Goal: Transaction & Acquisition: Book appointment/travel/reservation

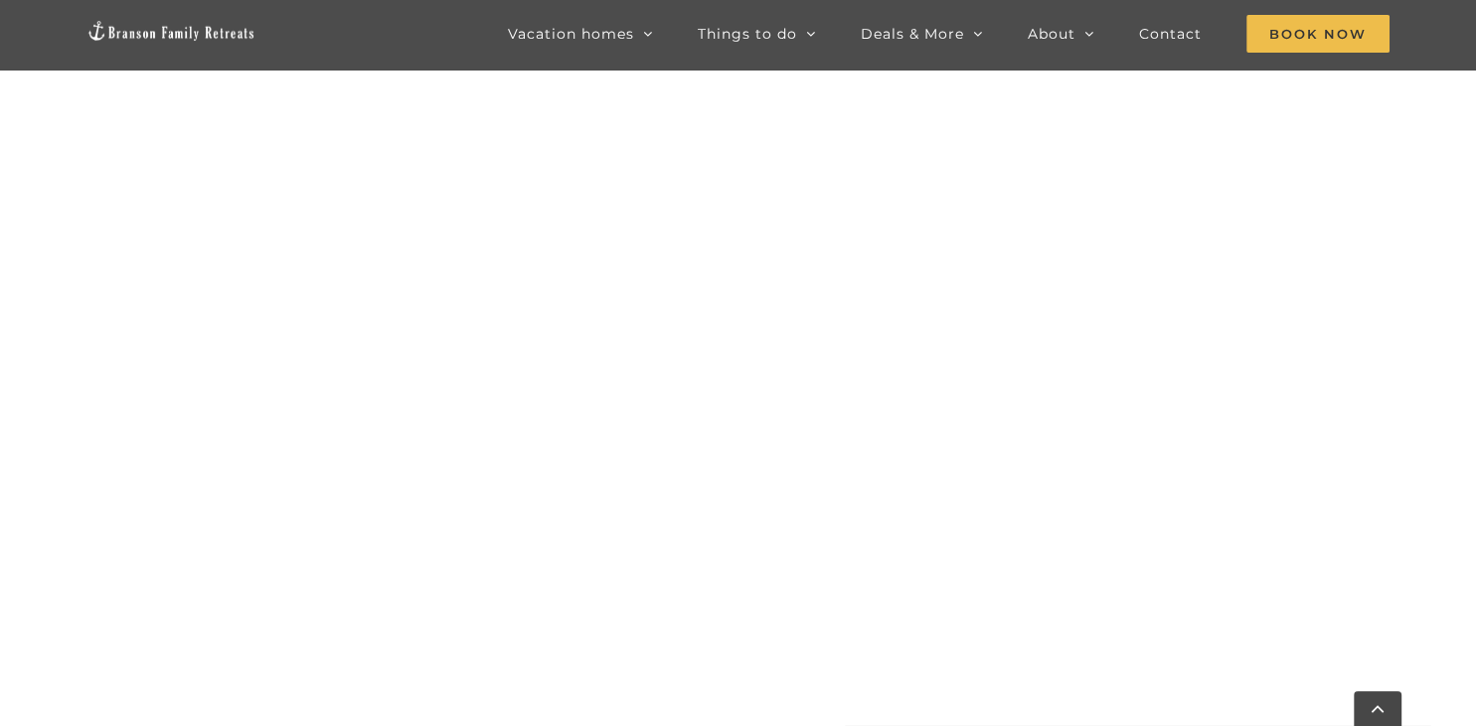
scroll to position [925, 0]
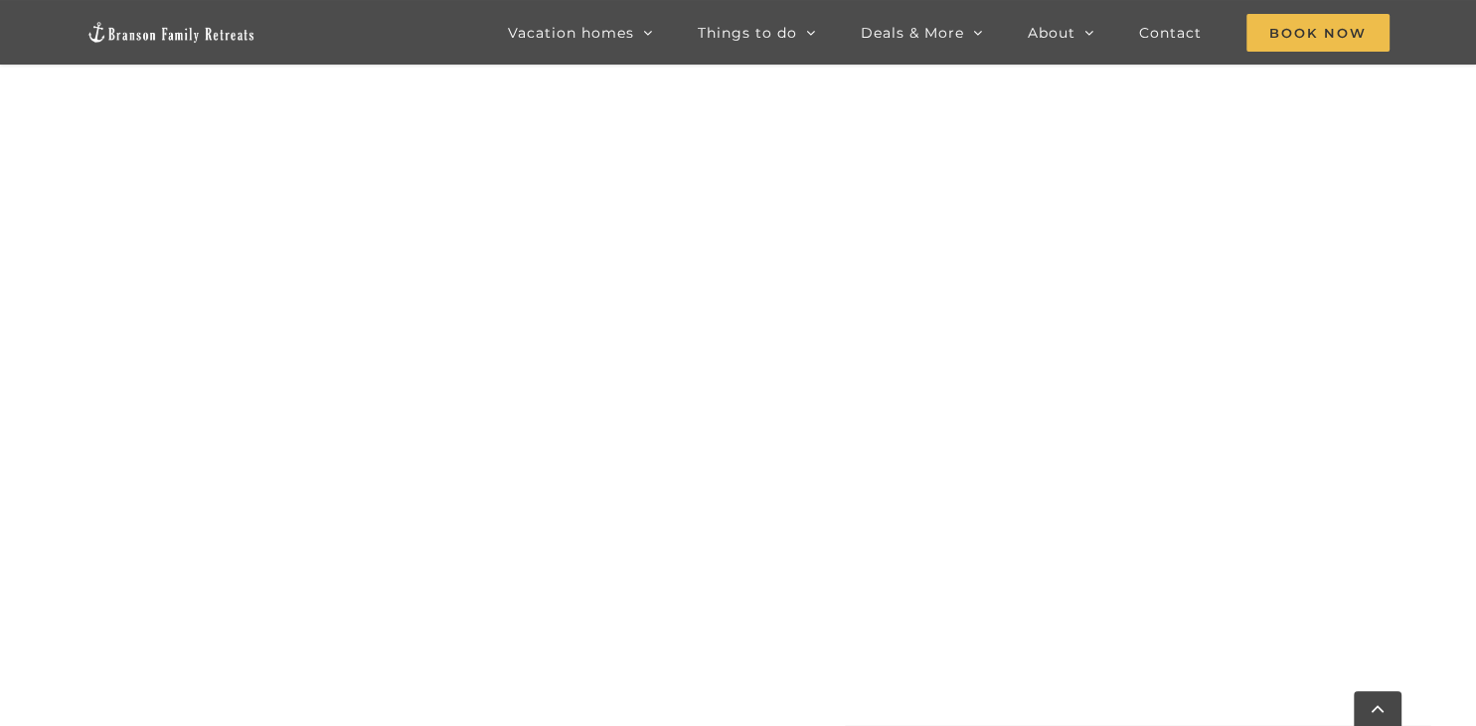
scroll to position [1869, 0]
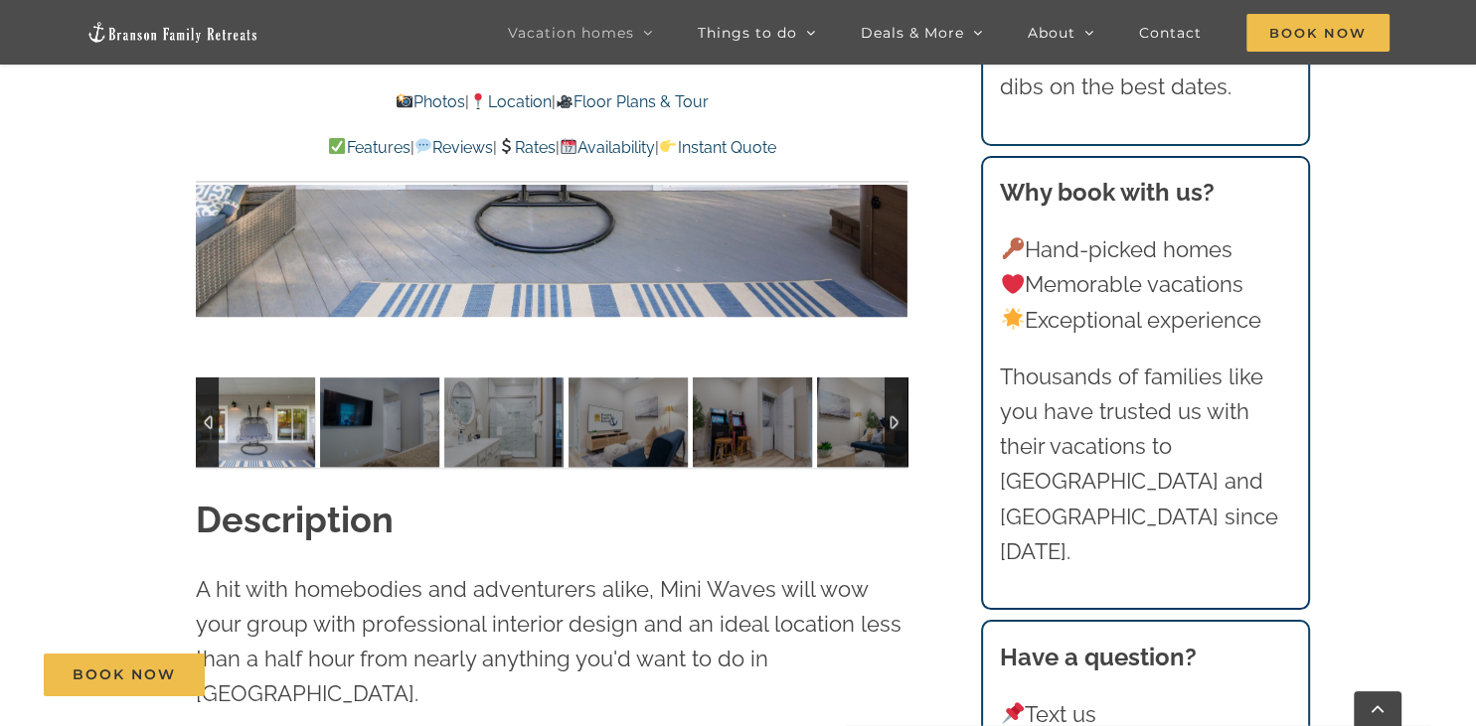
scroll to position [1853, 0]
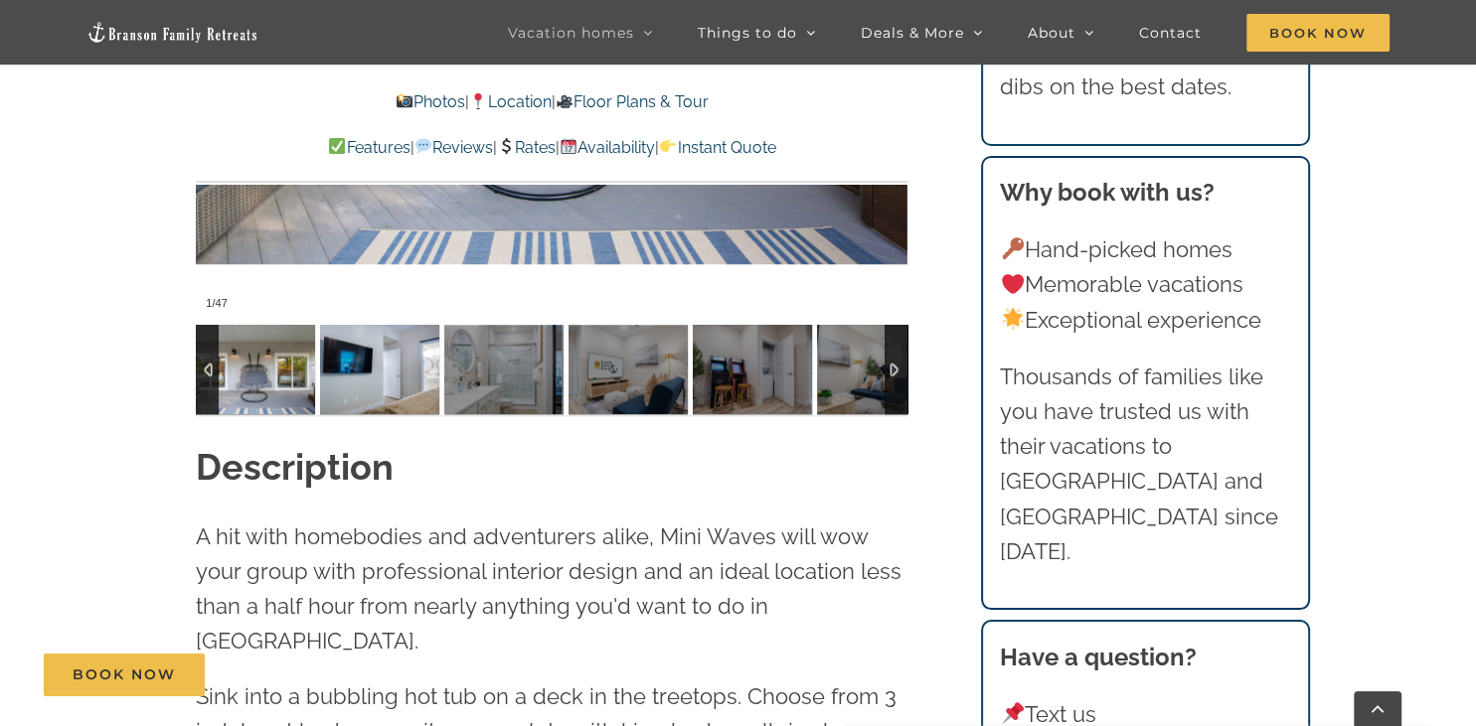
click at [405, 379] on img at bounding box center [379, 369] width 119 height 89
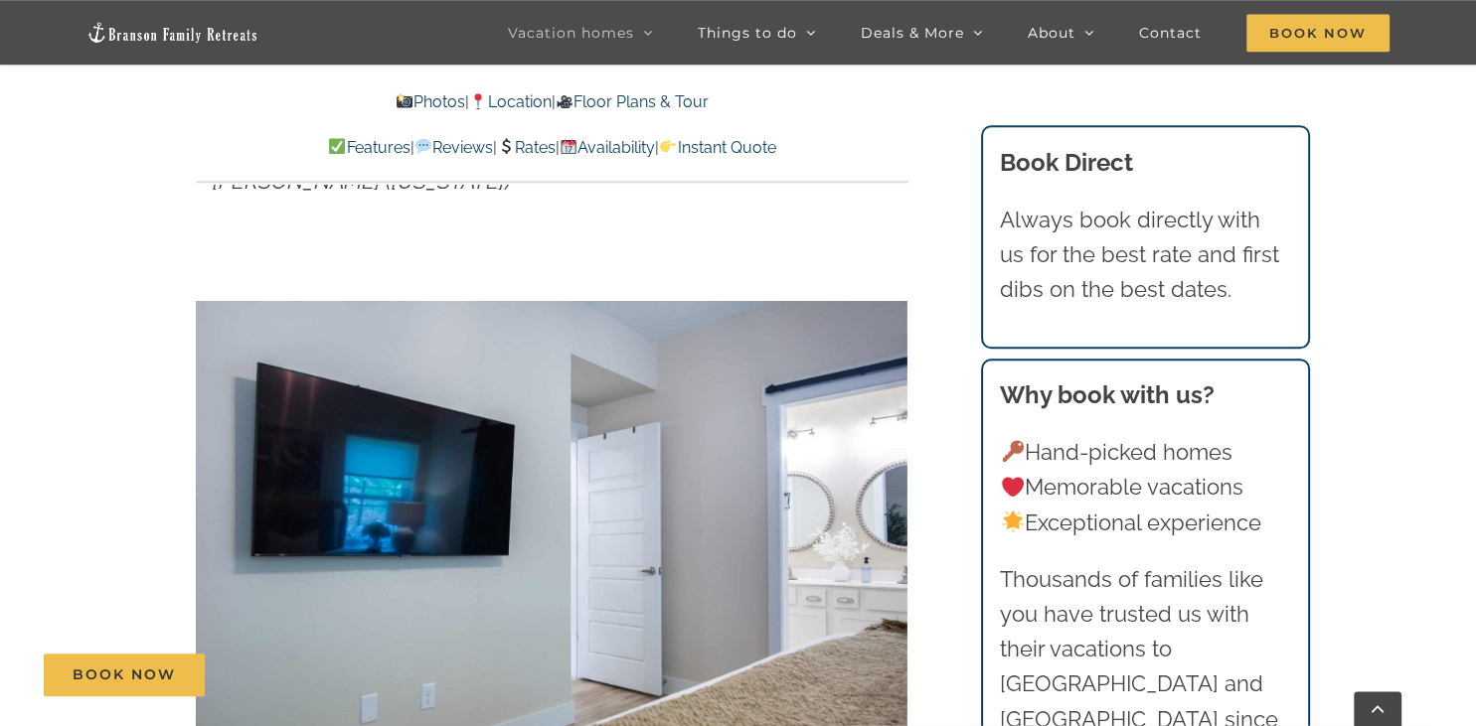
scroll to position [1328, 0]
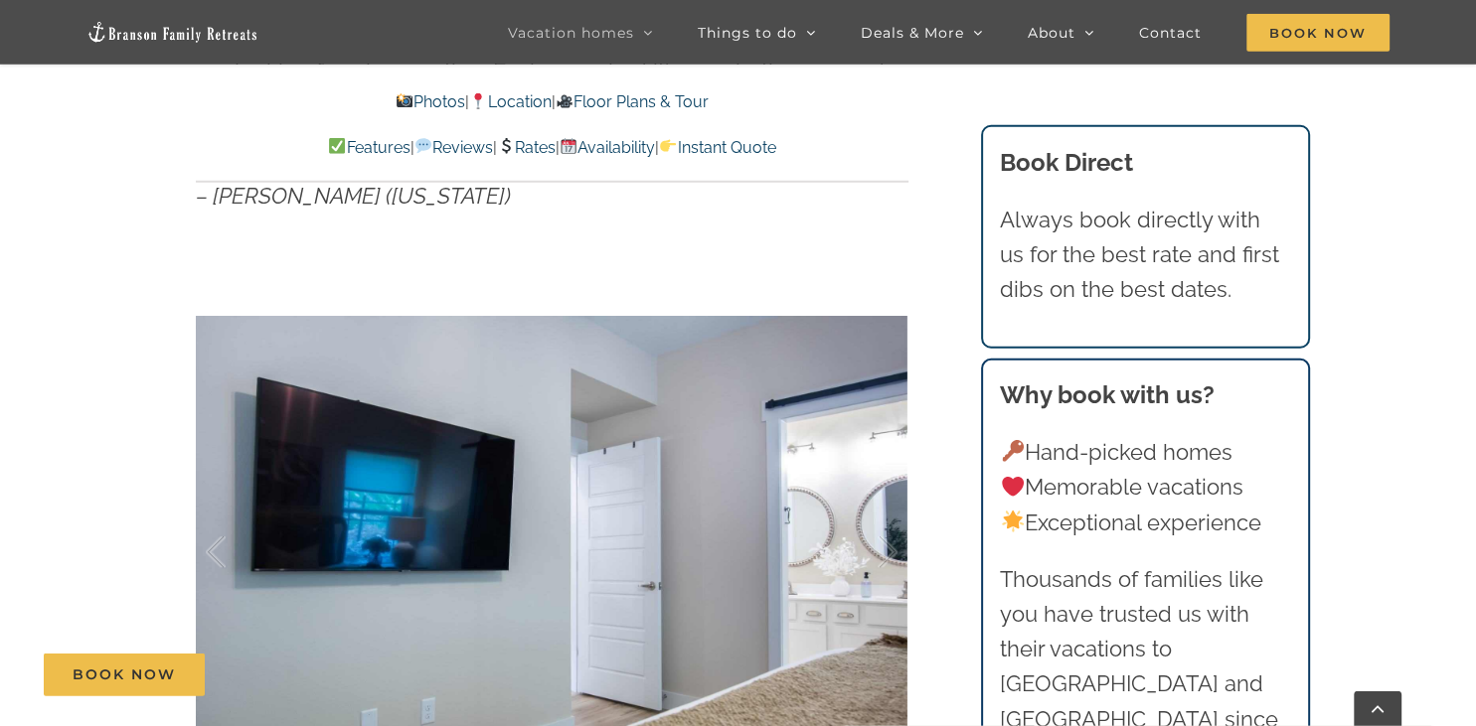
click at [753, 593] on div at bounding box center [551, 552] width 711 height 584
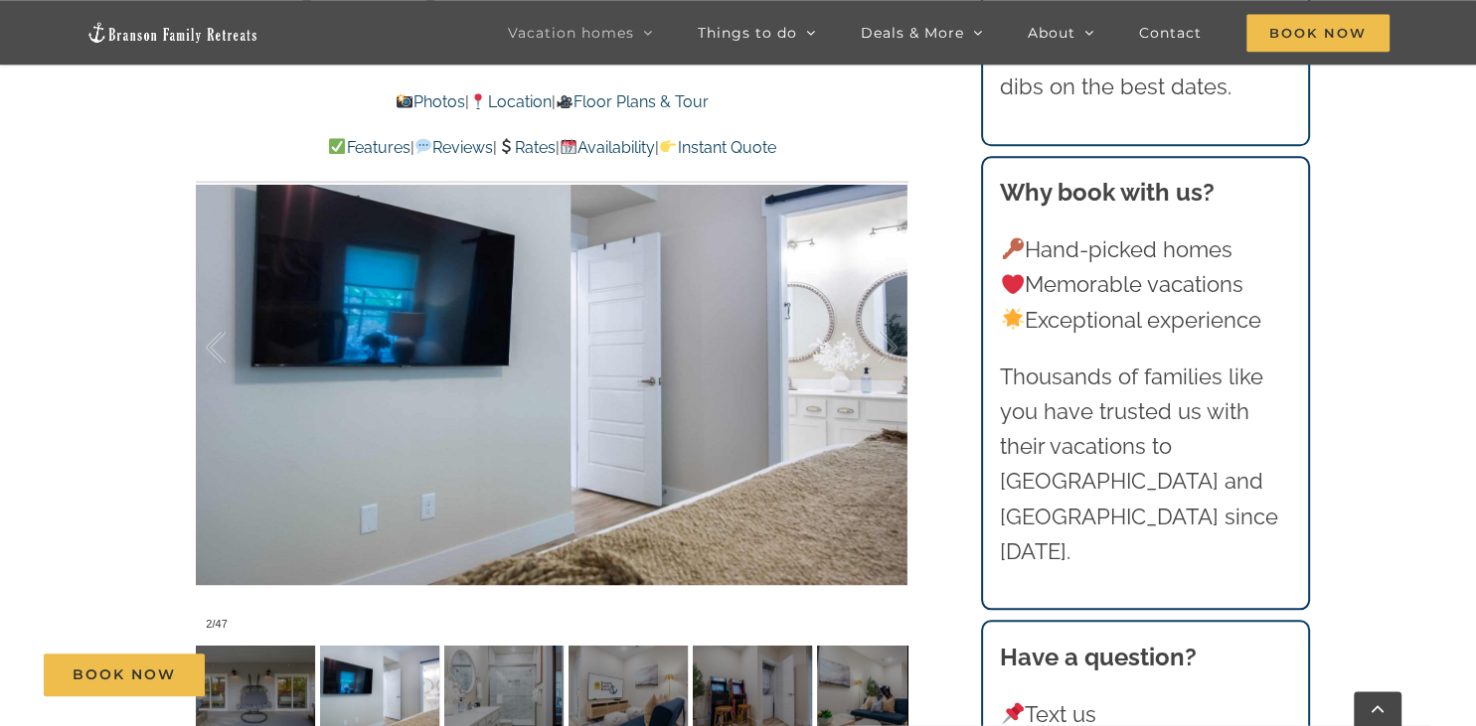
scroll to position [1538, 0]
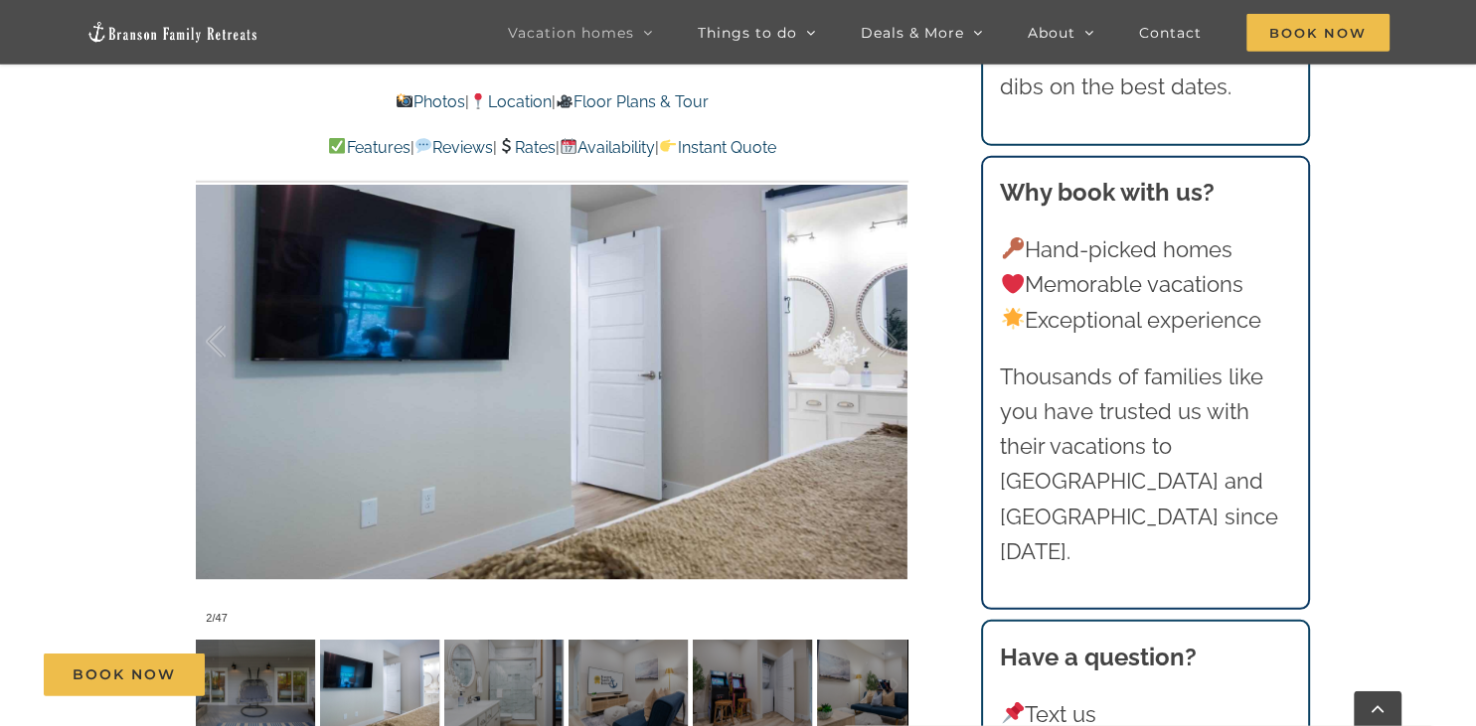
click at [483, 694] on div "Book Now" at bounding box center [753, 675] width 1419 height 43
click at [614, 683] on div "Book Now" at bounding box center [753, 675] width 1419 height 43
click at [661, 696] on div "Book Now" at bounding box center [753, 675] width 1419 height 43
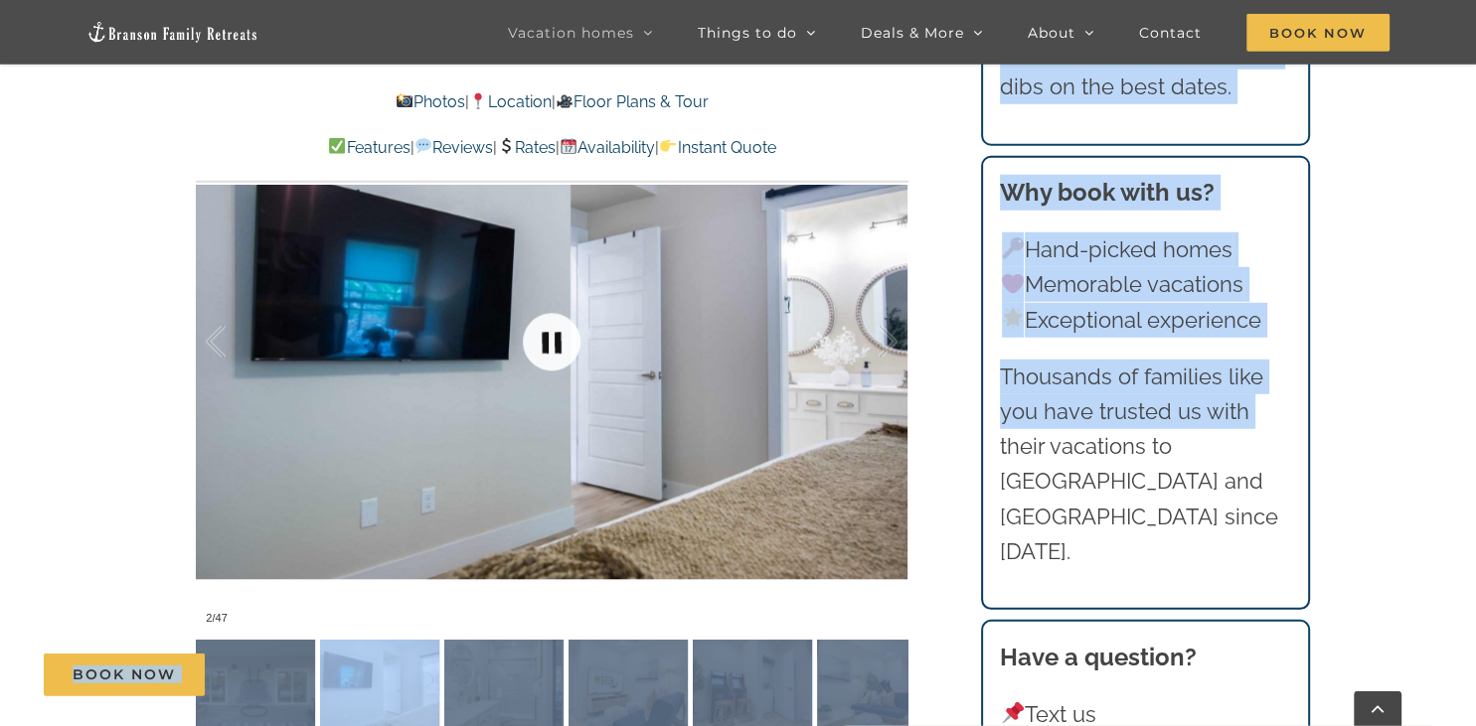
drag, startPoint x: 971, startPoint y: 430, endPoint x: 557, endPoint y: 269, distance: 443.6
click at [541, 149] on link "Rates" at bounding box center [526, 147] width 59 height 19
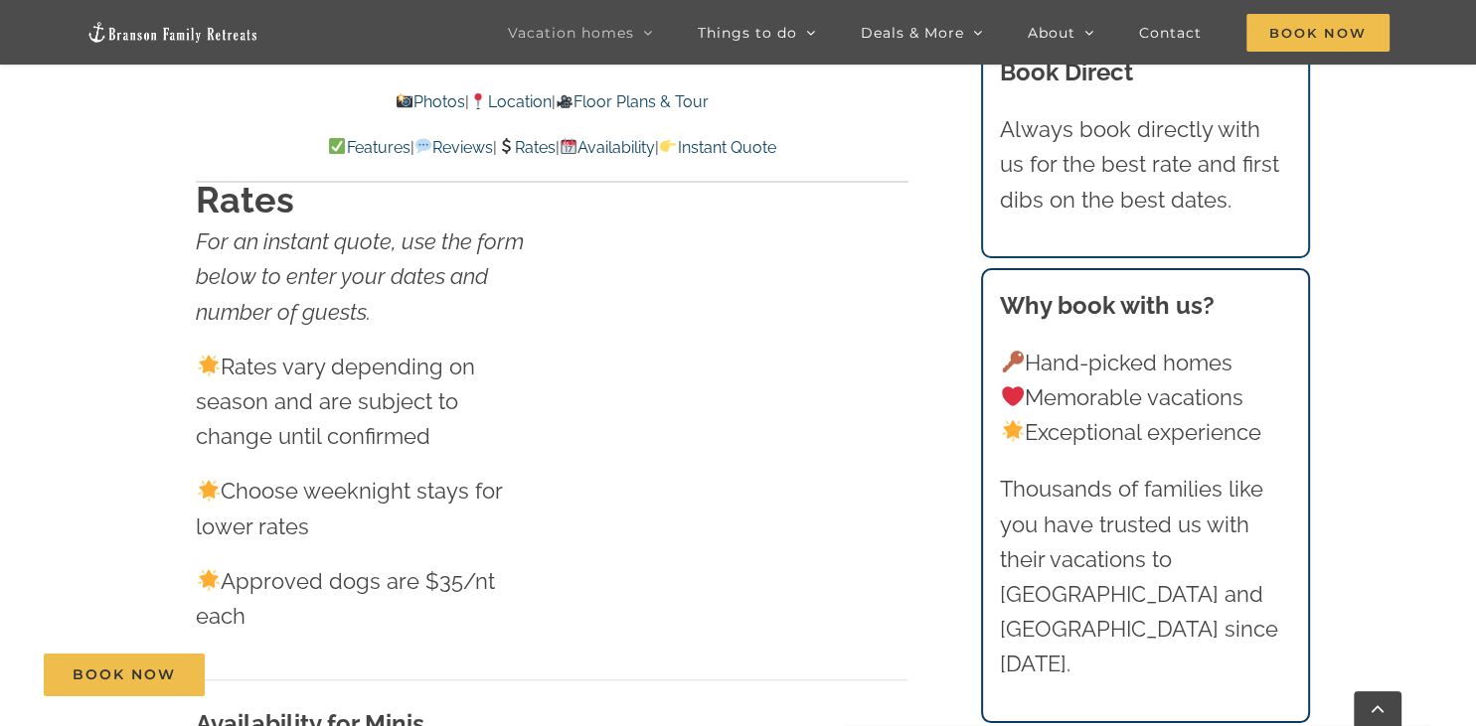
scroll to position [9165, 0]
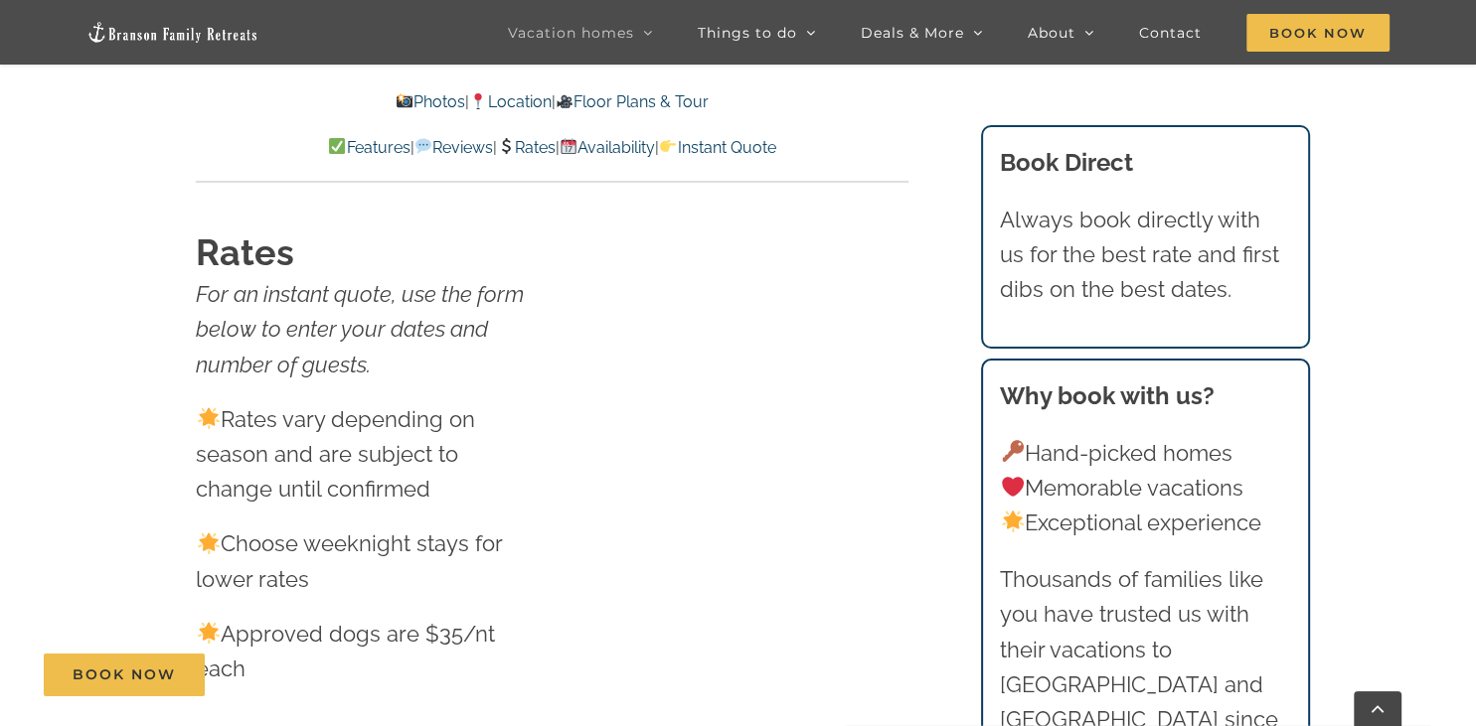
scroll to position [1538, 0]
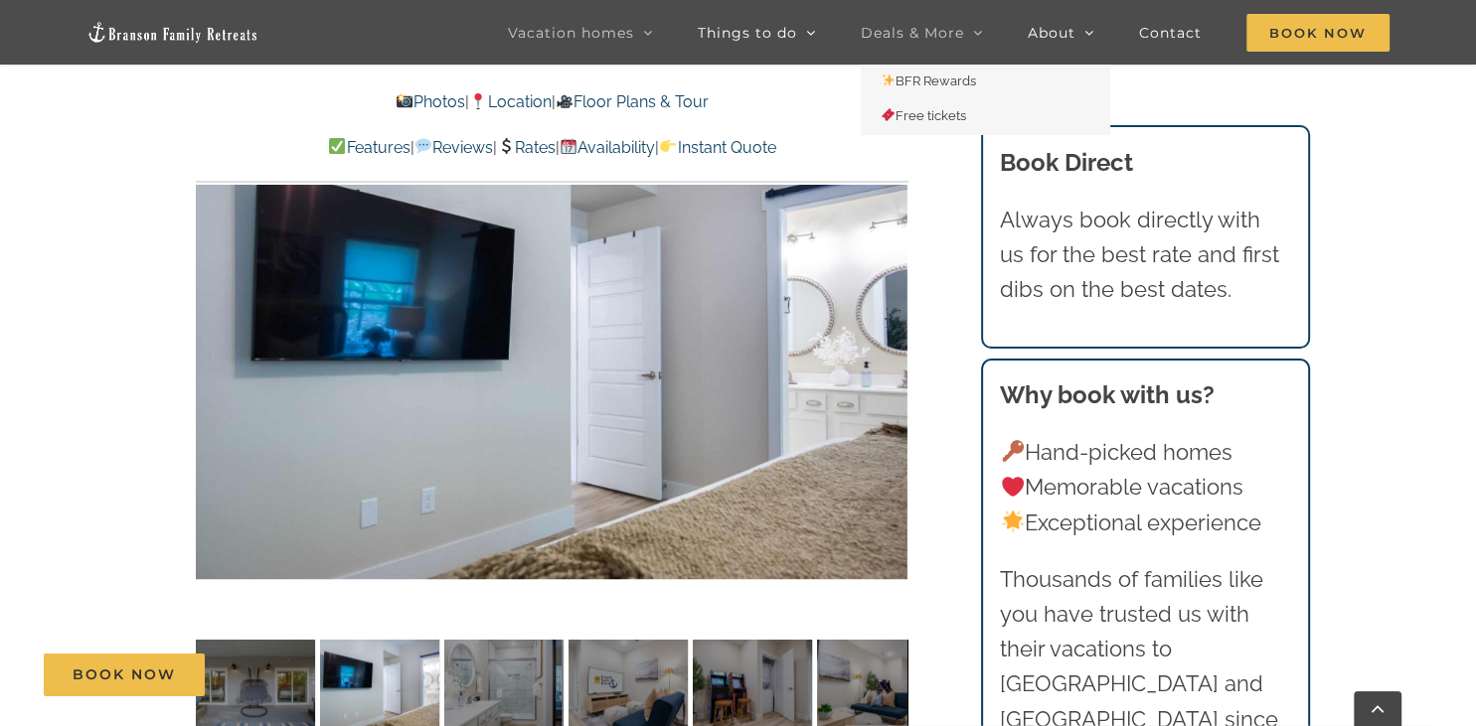
click at [960, 34] on span "Deals & More" at bounding box center [912, 33] width 103 height 14
